Goal: Information Seeking & Learning: Learn about a topic

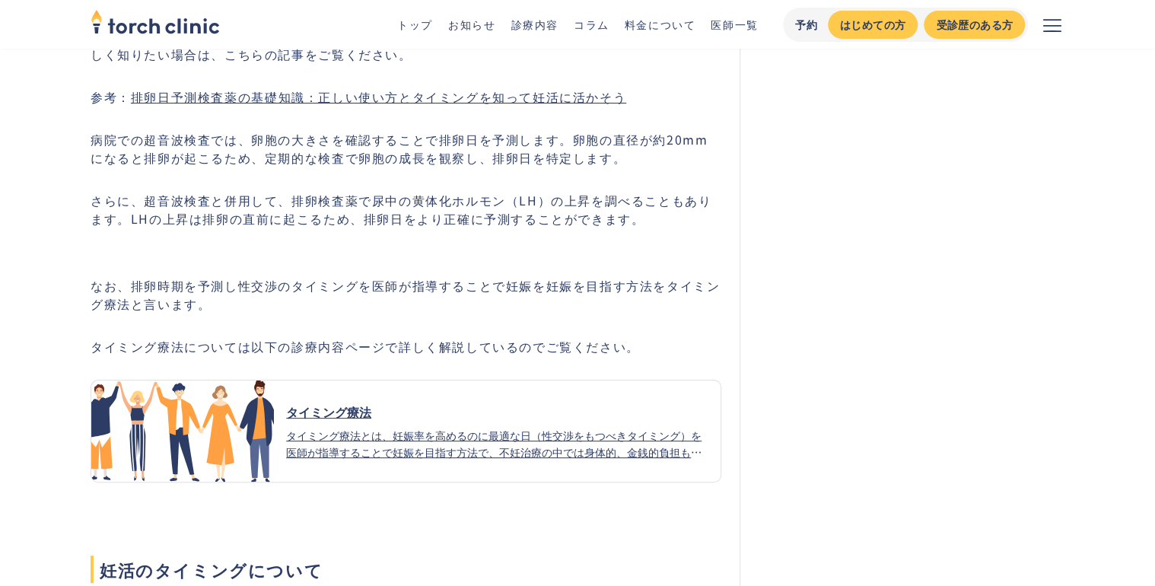
scroll to position [2923, 0]
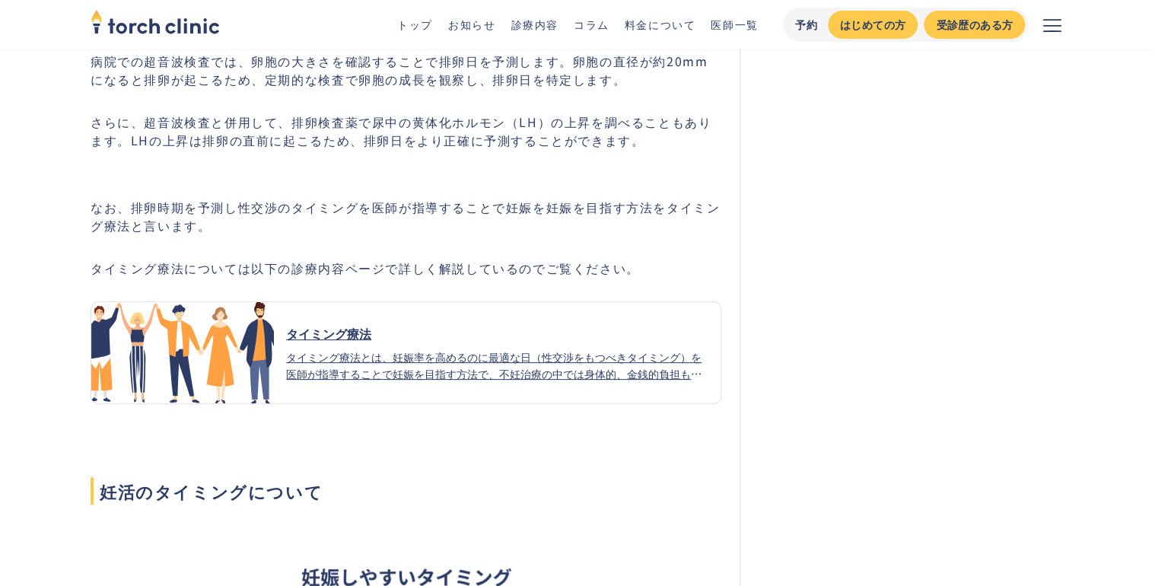
click at [363, 349] on div "タイミング療法とは、妊娠率を高めるのに最適な日（性交渉をもつべきタイミング）を医師が指導することで妊娠を目指す方法で、不妊治療の中では身体的、金銭的負担も少な…" at bounding box center [497, 365] width 422 height 33
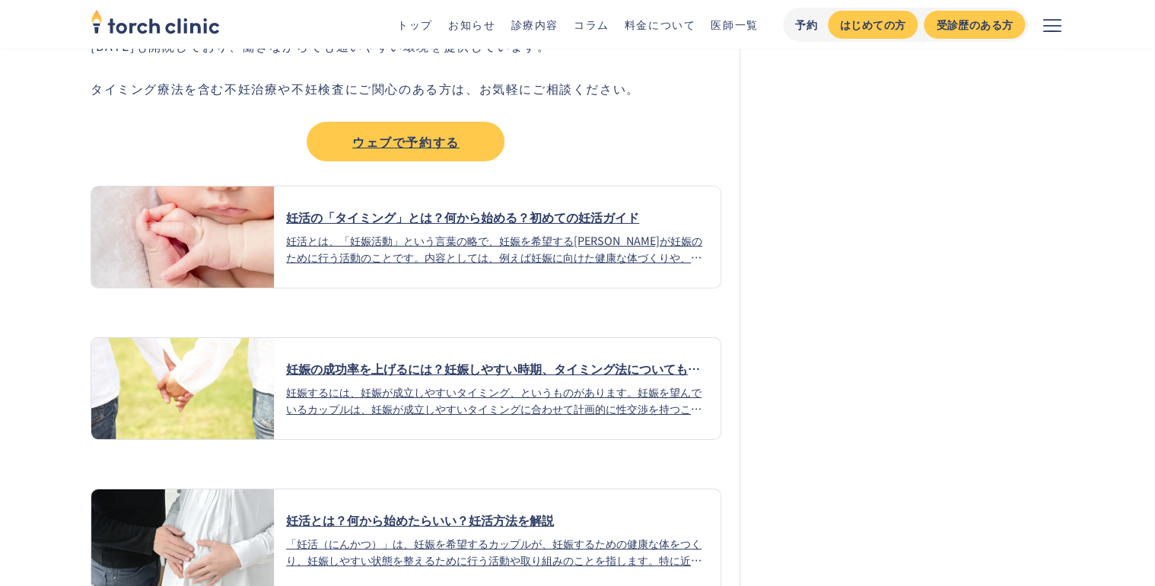
scroll to position [2557, 0]
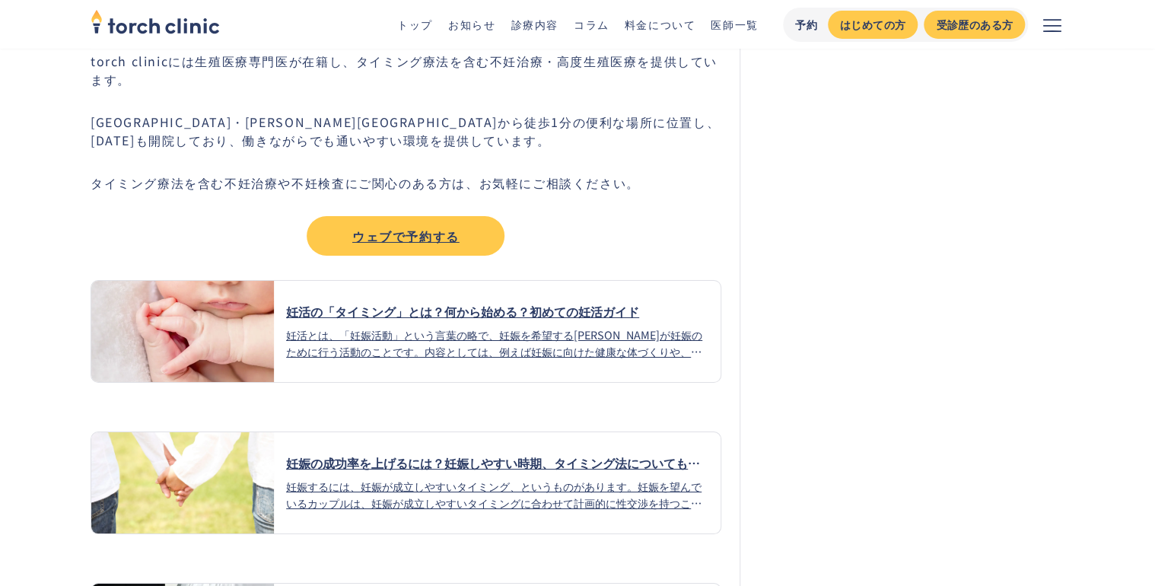
click at [364, 478] on div "妊娠するには、妊娠が成立しやすいタイミング、というものがあります。妊娠を望んでいるカップルは、妊娠が成立しやすいタイミングに合わせて計画的に性交渉を持つことで…" at bounding box center [497, 494] width 422 height 33
click at [371, 327] on div "妊活とは、「妊娠活動」という言葉の略で、妊娠を希望するカップルが妊娠のために行う活動のことです。内容としては、例えば妊娠に向けた健康な体づくりや、不妊の原因を…" at bounding box center [497, 343] width 422 height 33
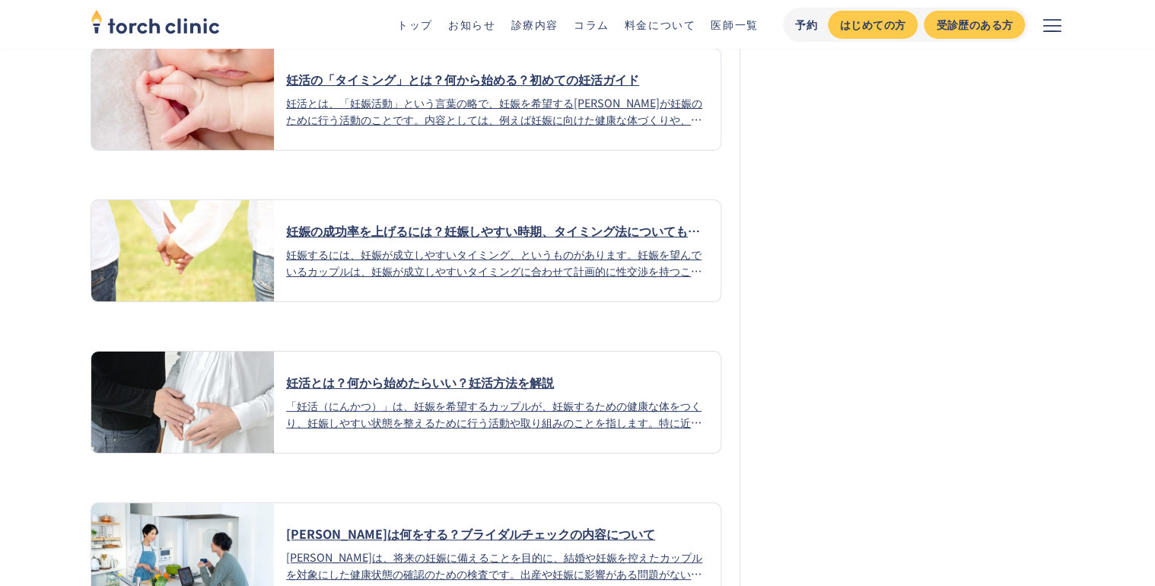
scroll to position [2862, 0]
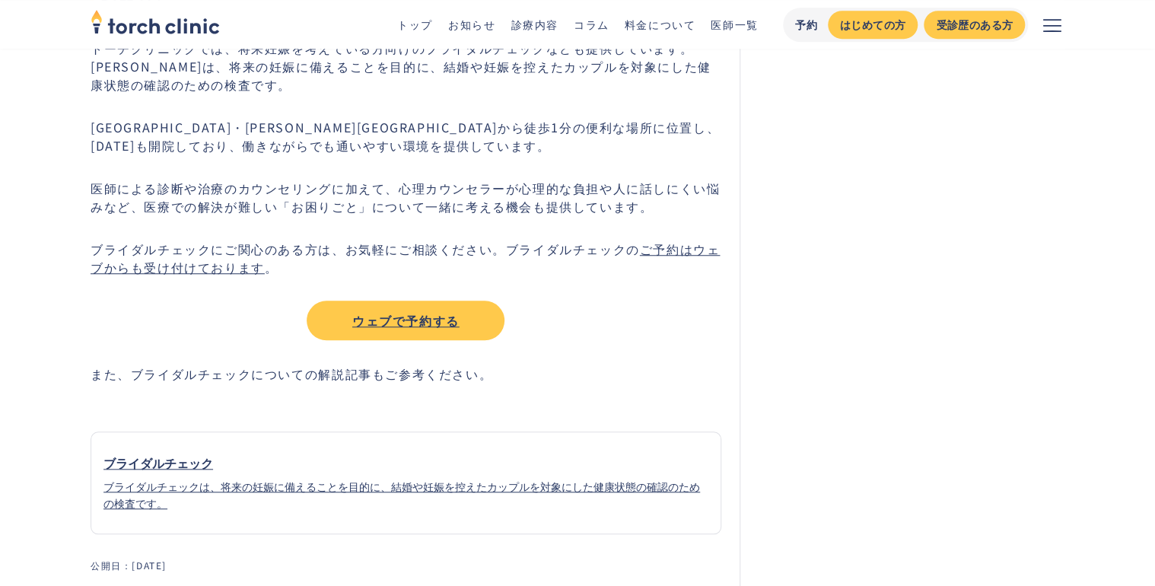
scroll to position [3471, 0]
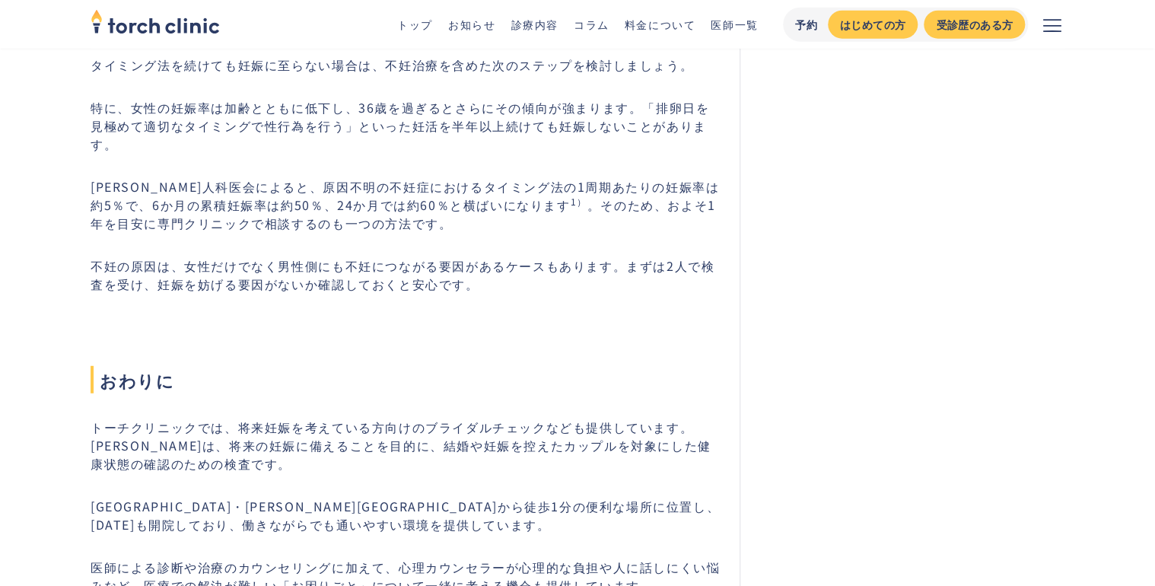
scroll to position [7733, 0]
